Goal: Task Accomplishment & Management: Manage account settings

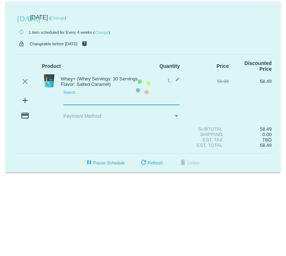
click at [69, 100] on mat-card "[DATE] [DATE] ( Change ) autorenew 1 item scheduled for Every 4 weeks ( Change …" at bounding box center [143, 87] width 275 height 170
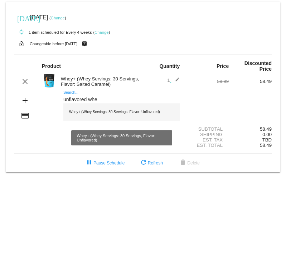
type input "unflavored whe"
click at [85, 115] on div "Whey+ (Whey Servings: 30 Servings, Flavor: Unflavored)" at bounding box center [121, 111] width 116 height 17
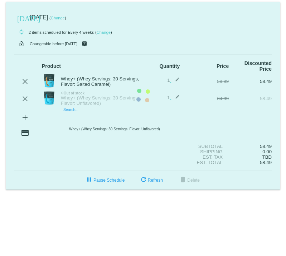
click at [67, 118] on mat-card "[DATE] [DATE] ( Change ) autorenew 2 items scheduled for Every 4 weeks ( Change…" at bounding box center [143, 95] width 275 height 187
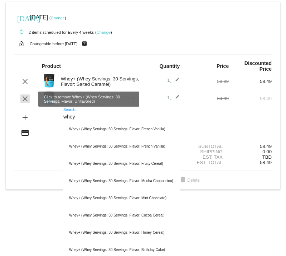
type input "whey"
click at [24, 99] on mat-icon "clear" at bounding box center [25, 98] width 9 height 9
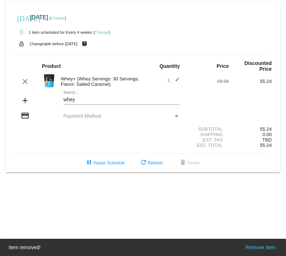
click at [170, 81] on span "1 edit" at bounding box center [173, 79] width 13 height 5
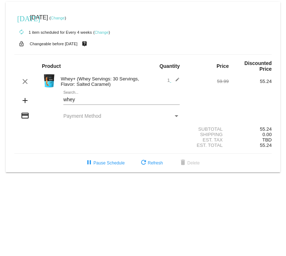
click at [177, 81] on mat-icon "edit" at bounding box center [175, 81] width 9 height 9
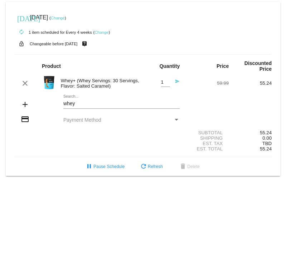
click at [163, 82] on input "1" at bounding box center [165, 82] width 9 height 5
type input "2"
click at [167, 81] on input "2" at bounding box center [165, 82] width 9 height 5
click at [137, 145] on div "Est. Tax TBD" at bounding box center [143, 143] width 258 height 5
click at [65, 20] on link "Change" at bounding box center [58, 18] width 14 height 4
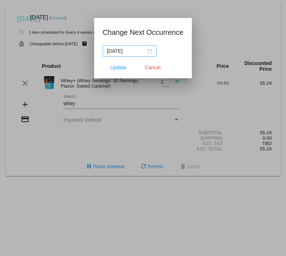
click at [146, 51] on div "[DATE]" at bounding box center [130, 51] width 46 height 8
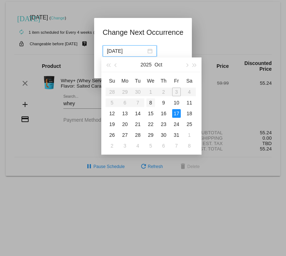
click at [151, 100] on div "8" at bounding box center [151, 102] width 9 height 9
type input "[DATE]"
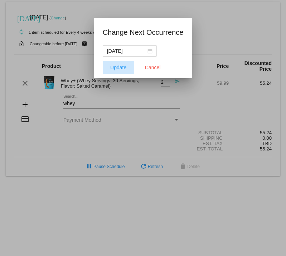
click at [117, 65] on span "Update" at bounding box center [118, 68] width 16 height 6
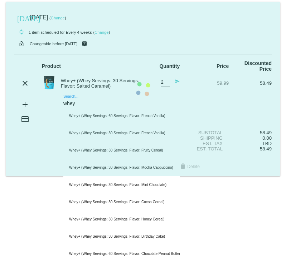
click at [89, 103] on mat-card "[DATE] [DATE] ( Change ) autorenew 1 item scheduled for Every 4 weeks ( Change …" at bounding box center [143, 89] width 275 height 174
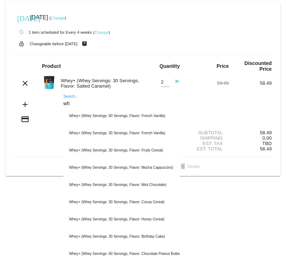
type input "w"
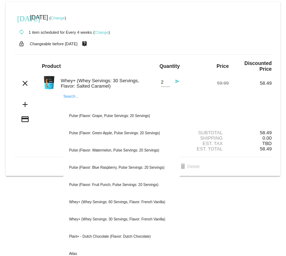
click at [24, 166] on div "pause Pause Schedule refresh Refresh delete Delete" at bounding box center [143, 166] width 269 height 13
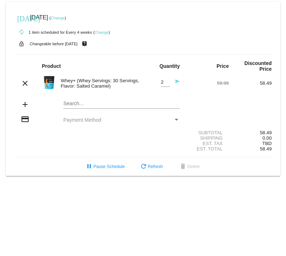
click at [47, 144] on div "Est. Tax TBD" at bounding box center [143, 143] width 258 height 5
click at [167, 84] on input "1" at bounding box center [165, 82] width 9 height 5
type input "2"
click at [167, 82] on input "2" at bounding box center [165, 82] width 9 height 5
click at [106, 143] on div "Est. Tax TBD" at bounding box center [143, 143] width 258 height 5
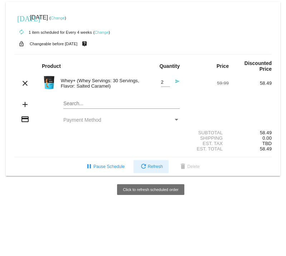
click at [152, 169] on span "refresh Refresh" at bounding box center [151, 166] width 24 height 5
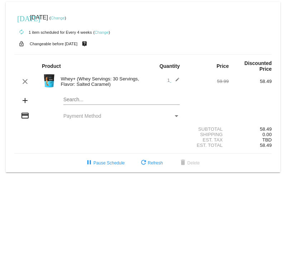
click at [29, 101] on mat-icon "add" at bounding box center [25, 100] width 9 height 9
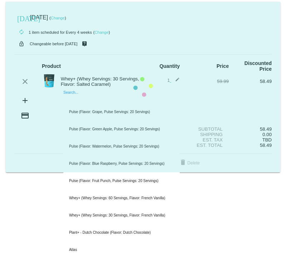
click at [67, 101] on mat-card "[DATE] [DATE] ( Change ) autorenew 1 item scheduled for Every 4 weeks ( Change …" at bounding box center [143, 87] width 275 height 170
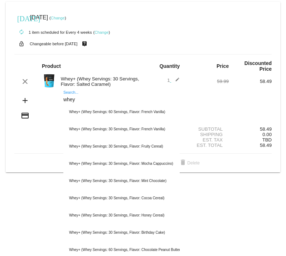
type input "whey"
click at [178, 79] on mat-icon "edit" at bounding box center [175, 81] width 9 height 9
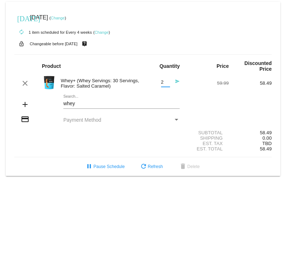
type input "2"
click at [166, 81] on input "2" at bounding box center [165, 82] width 9 height 5
click at [129, 135] on div "Subtotal 58.49" at bounding box center [143, 132] width 258 height 5
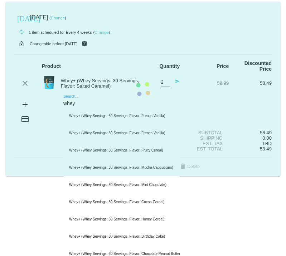
click at [80, 104] on mat-card "[DATE] [DATE] ( Change ) autorenew 1 item scheduled for Every 4 weeks ( Change …" at bounding box center [143, 89] width 275 height 174
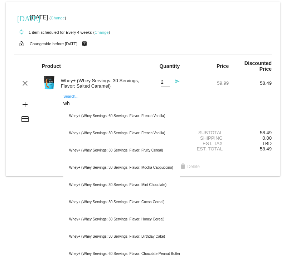
type input "w"
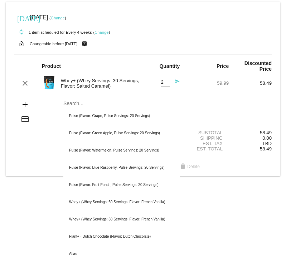
click at [13, 162] on mat-card-actions "pause Pause Schedule refresh Refresh delete Delete" at bounding box center [143, 165] width 269 height 16
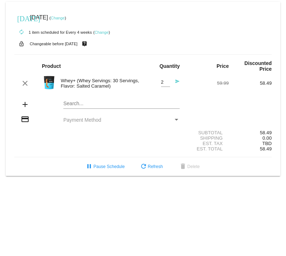
click at [27, 146] on div "Est. Tax TBD" at bounding box center [143, 143] width 258 height 5
click at [163, 82] on input "2" at bounding box center [165, 82] width 9 height 5
click at [85, 130] on section "Subtotal 58.49 Shipping 0.00 Est. Tax TBD Est. Total 58.49" at bounding box center [143, 140] width 258 height 33
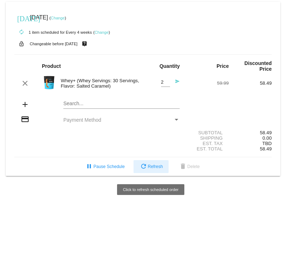
click at [148, 167] on span "refresh Refresh" at bounding box center [151, 166] width 24 height 5
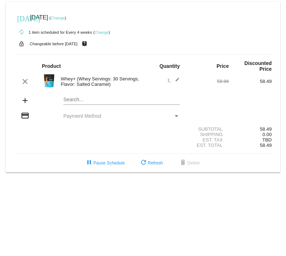
click at [25, 103] on mat-icon "add" at bounding box center [25, 100] width 9 height 9
click at [79, 100] on mat-card "[DATE] [DATE] ( Change ) autorenew 1 item scheduled for Every 4 weeks ( Change …" at bounding box center [143, 87] width 275 height 170
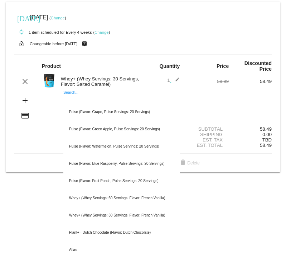
type input "c"
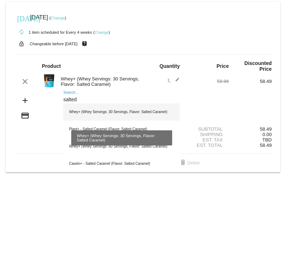
type input "salted"
click at [85, 113] on div "Whey+ (Whey Servings: 30 Servings, Flavor: Salted Caramel)" at bounding box center [121, 111] width 116 height 17
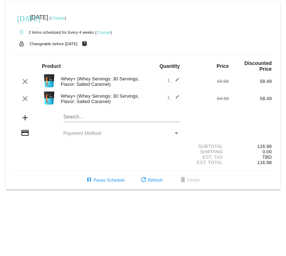
click at [58, 170] on section "Subtotal 116.98 Shipping 0.00 Est. Tax TBD Est. Total 116.98" at bounding box center [143, 154] width 258 height 33
